Goal: Task Accomplishment & Management: Complete application form

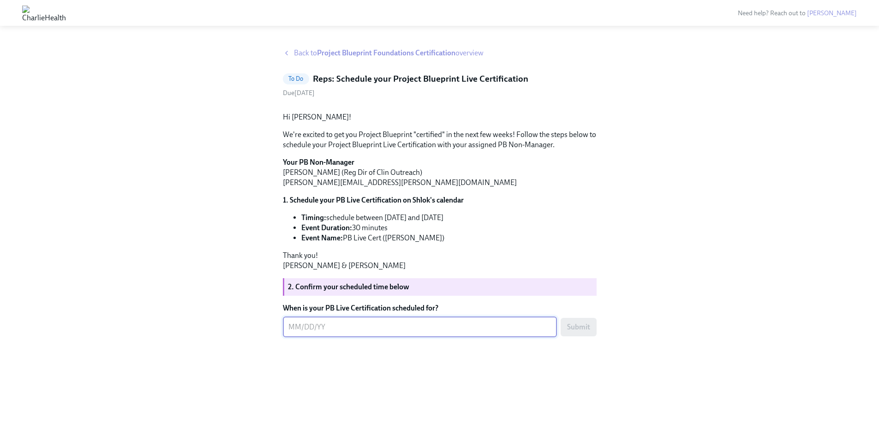
scroll to position [16, 0]
click at [346, 337] on div "x ​" at bounding box center [420, 327] width 274 height 20
type textarea "[DATE]"
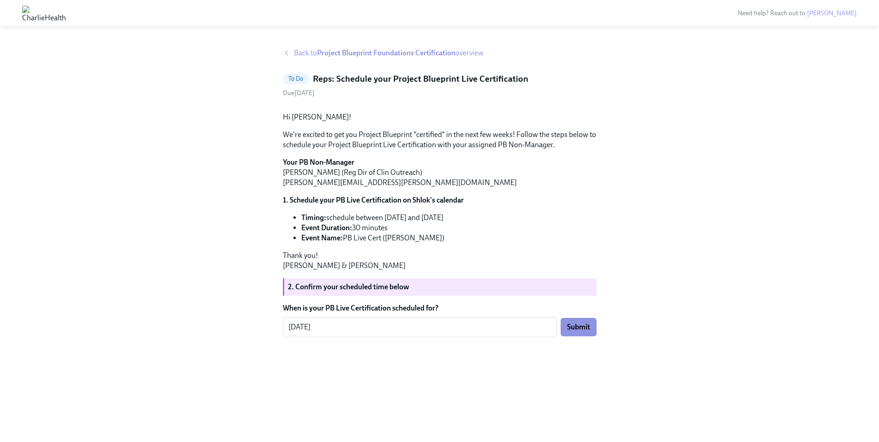
click at [643, 361] on div "Back to Project Blueprint Foundations Certification overview To Do Reps: Schedu…" at bounding box center [439, 234] width 835 height 372
click at [581, 332] on span "Submit" at bounding box center [578, 327] width 23 height 9
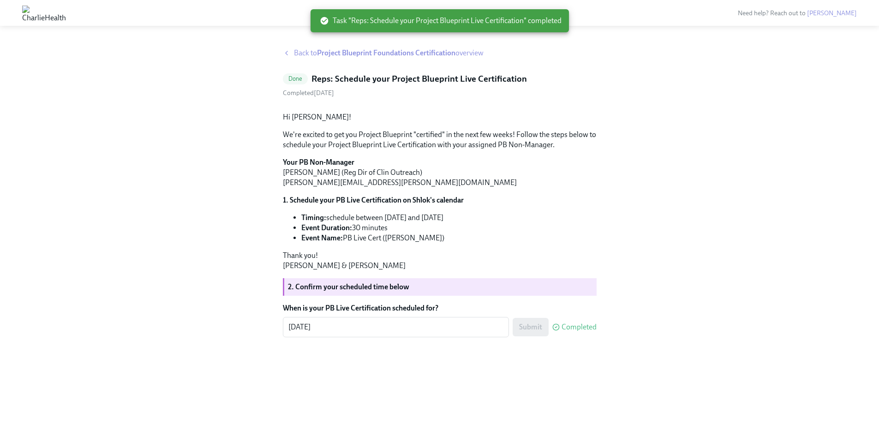
click at [336, 48] on strong "Project Blueprint Foundations Certification" at bounding box center [386, 52] width 138 height 9
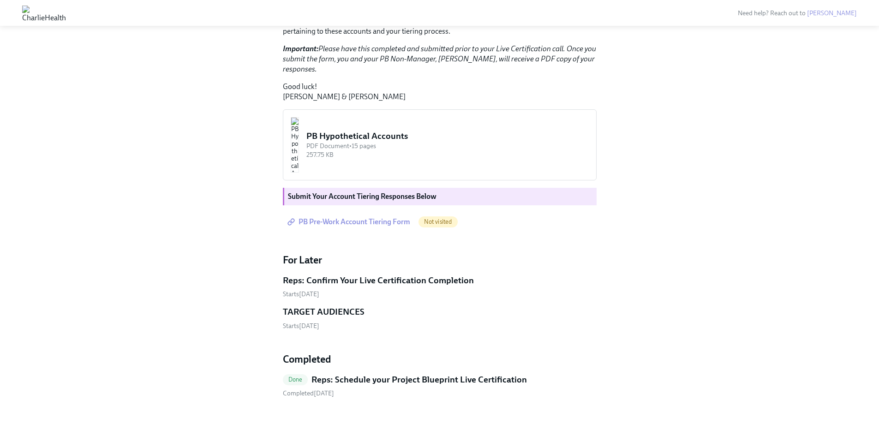
scroll to position [738, 0]
